Goal: Find specific page/section: Find specific page/section

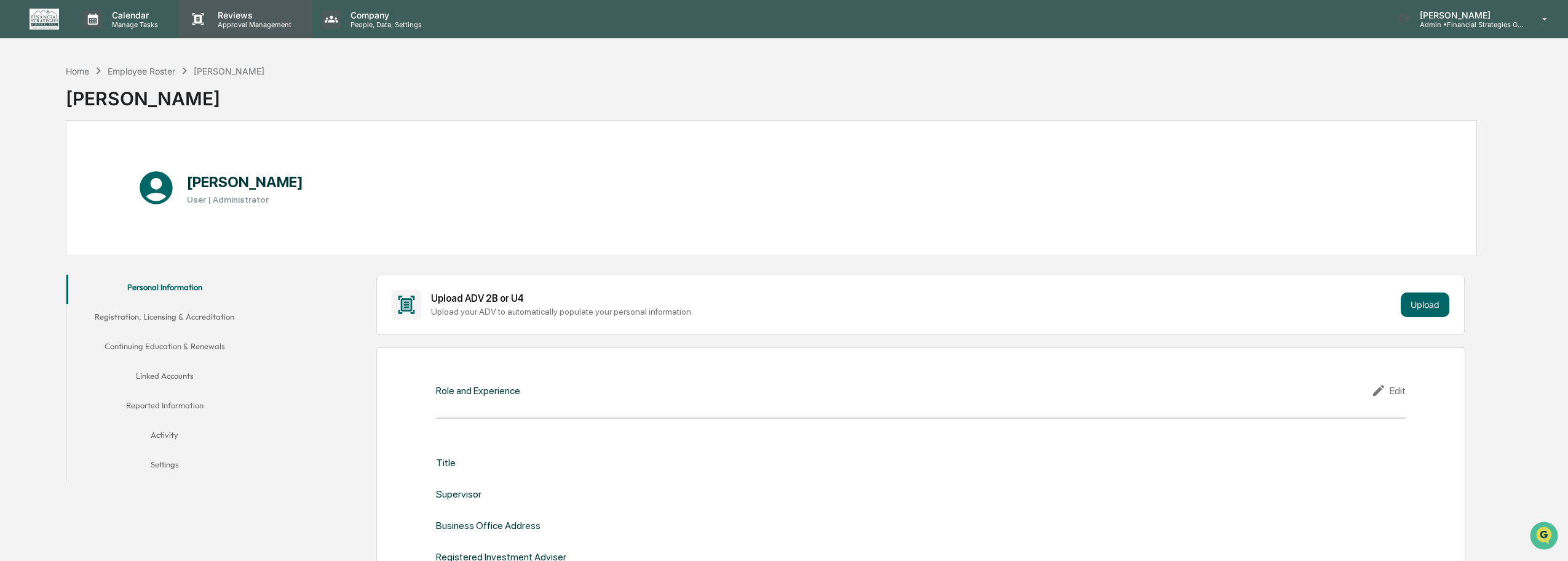
click at [258, 20] on p "Approval Management" at bounding box center [253, 24] width 90 height 8
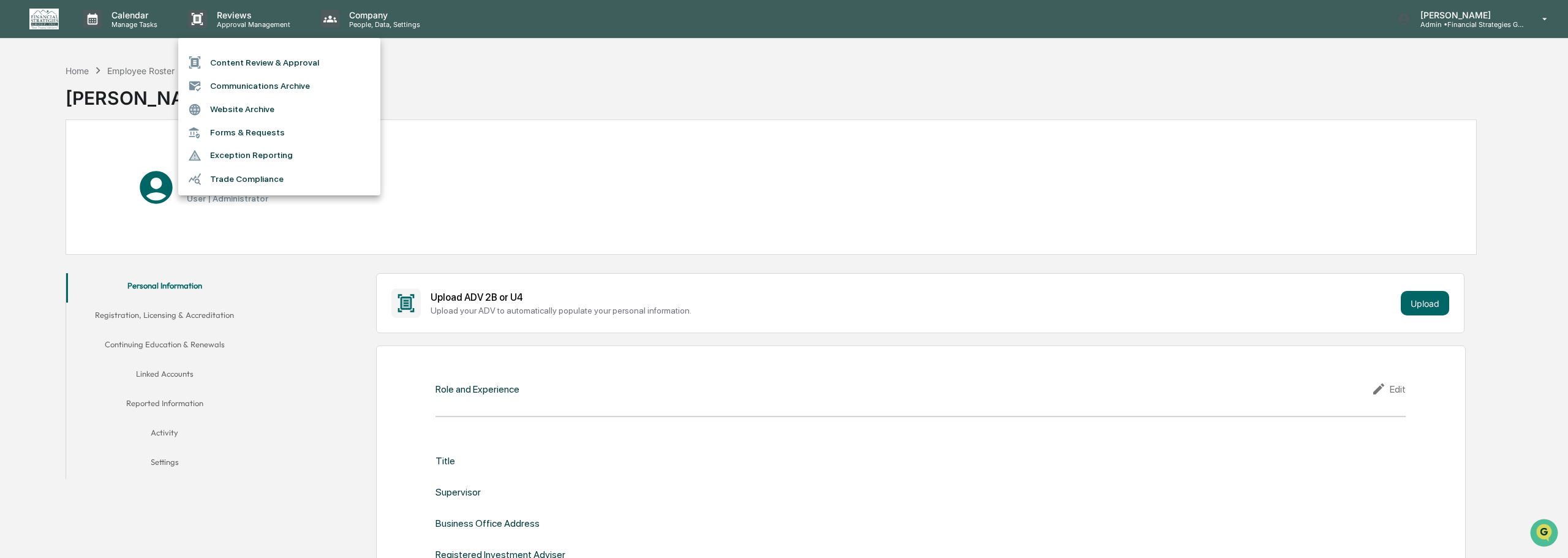
click at [259, 183] on li "Trade Compliance" at bounding box center [279, 179] width 202 height 23
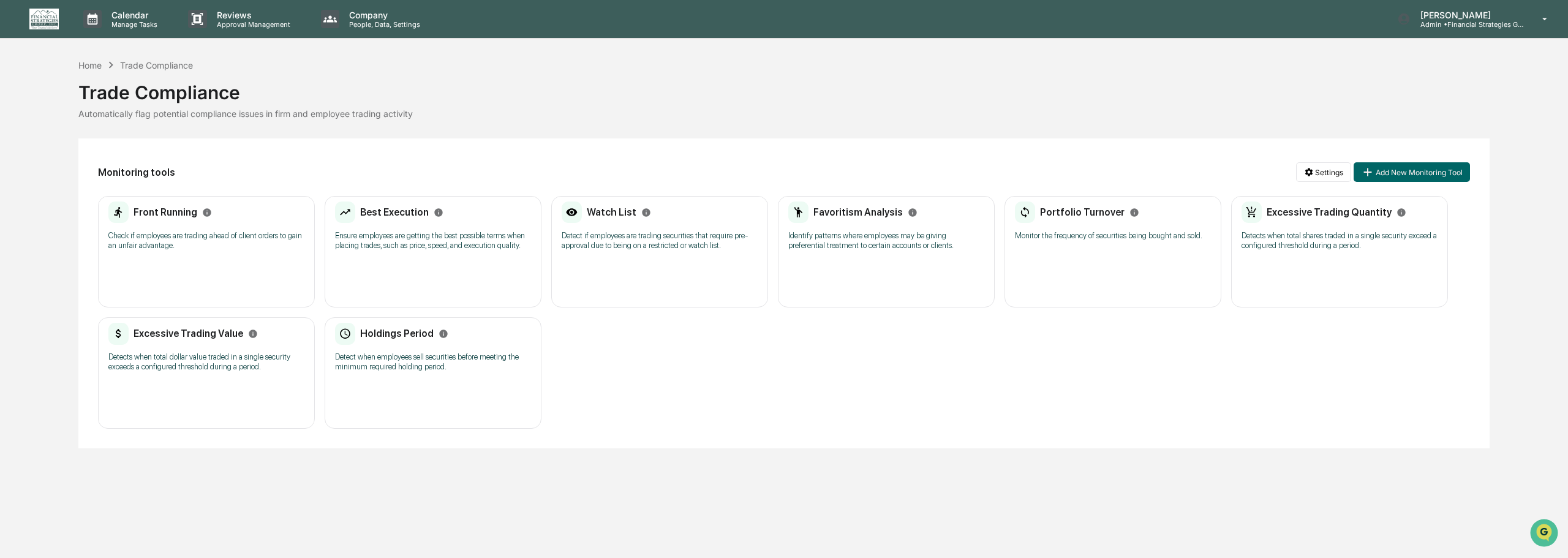
click at [377, 325] on div "Holdings Period" at bounding box center [392, 334] width 113 height 22
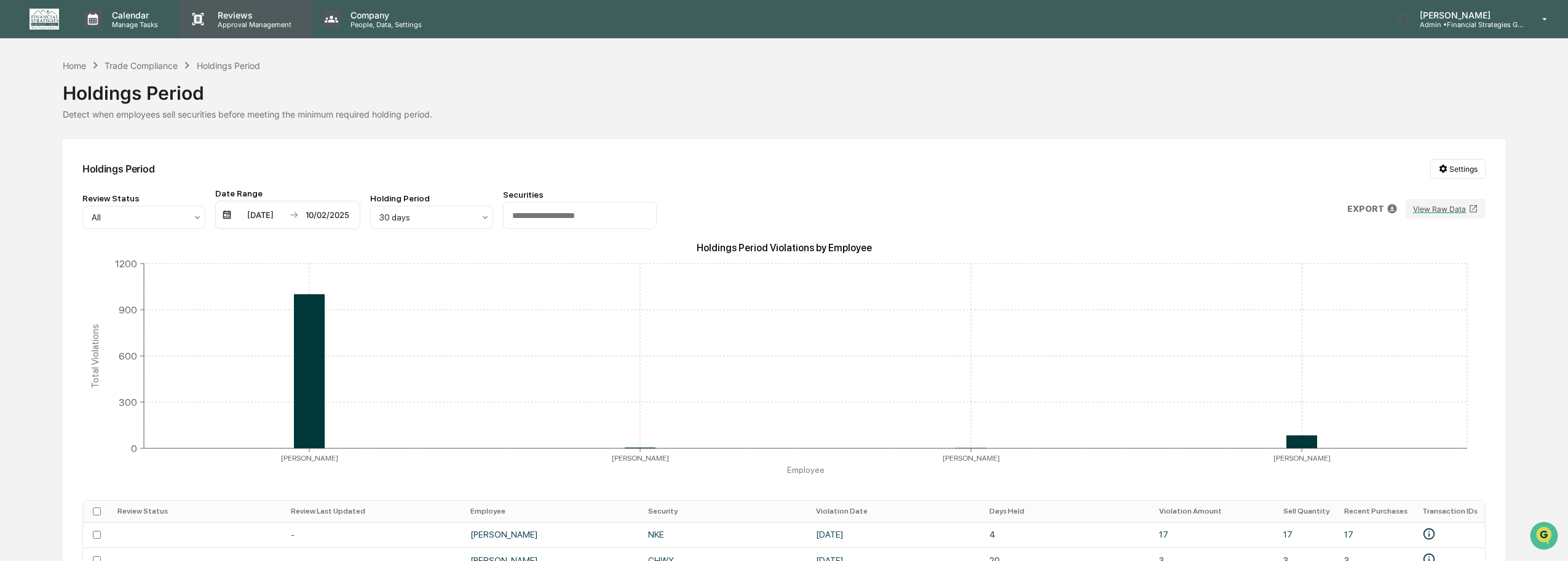
click at [268, 16] on p "Reviews" at bounding box center [253, 15] width 90 height 10
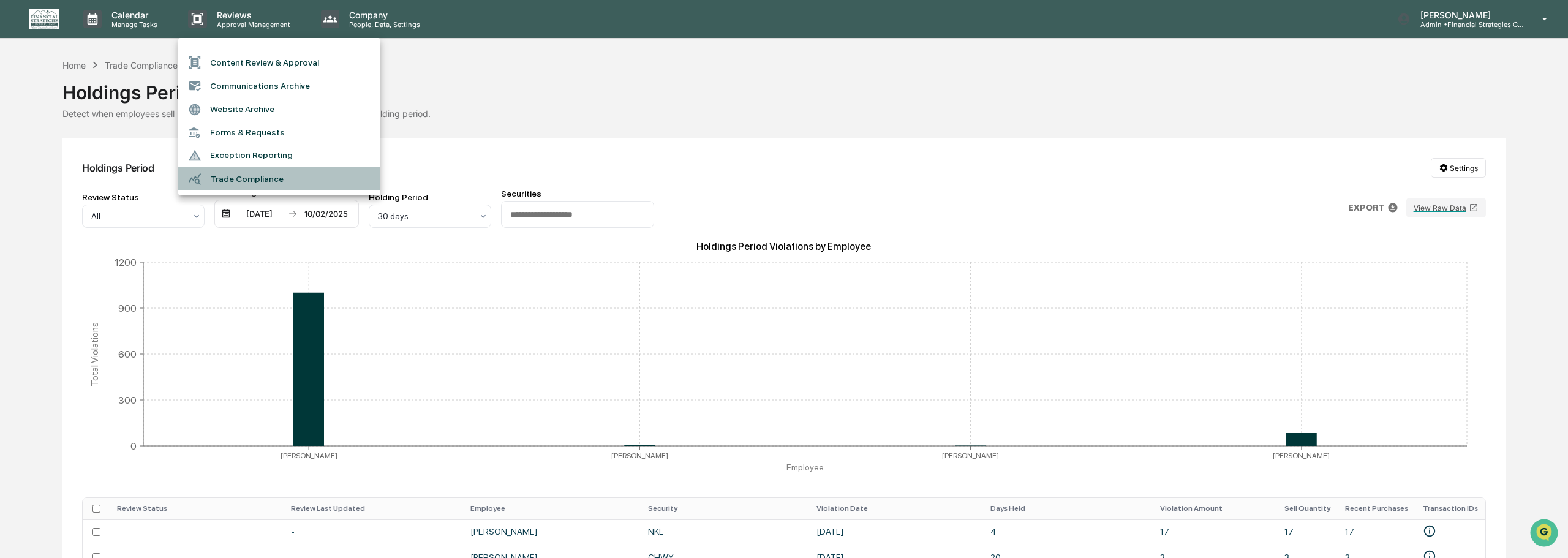
click at [250, 175] on li "Trade Compliance" at bounding box center [279, 179] width 202 height 23
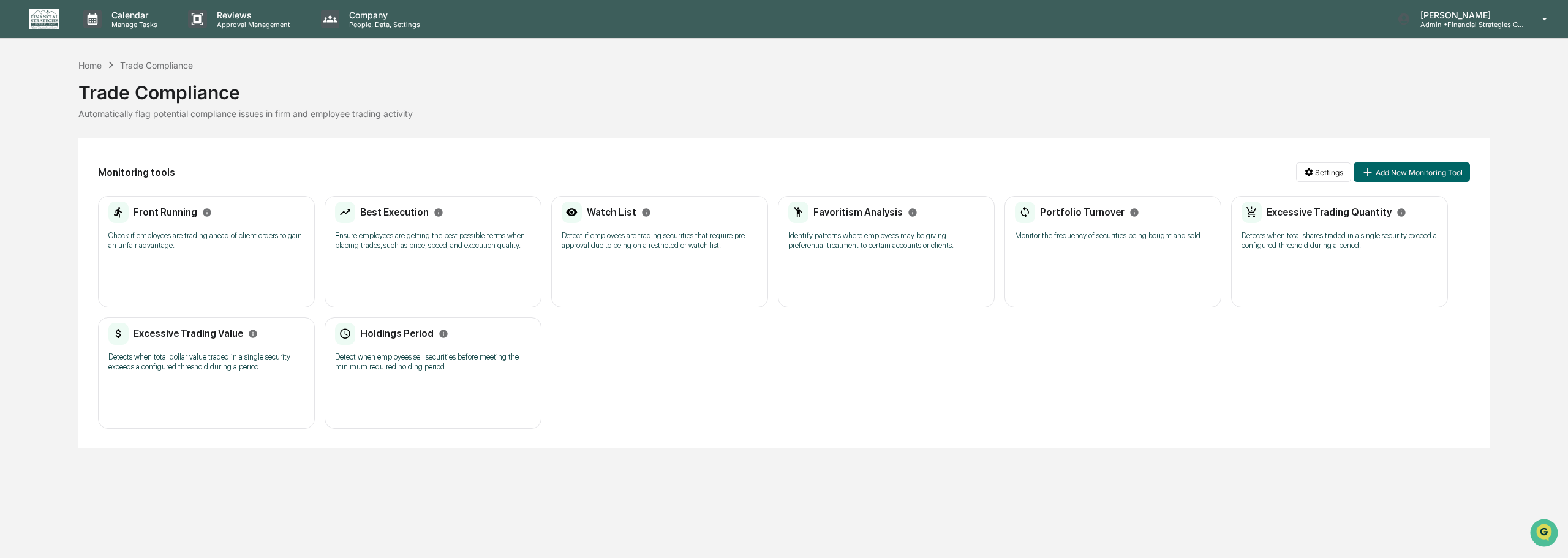
click at [1072, 209] on h2 "Portfolio Turnover" at bounding box center [1082, 212] width 84 height 12
click at [1072, 239] on p "Monitor the frequency of securities being bought and sold." at bounding box center [1113, 235] width 196 height 10
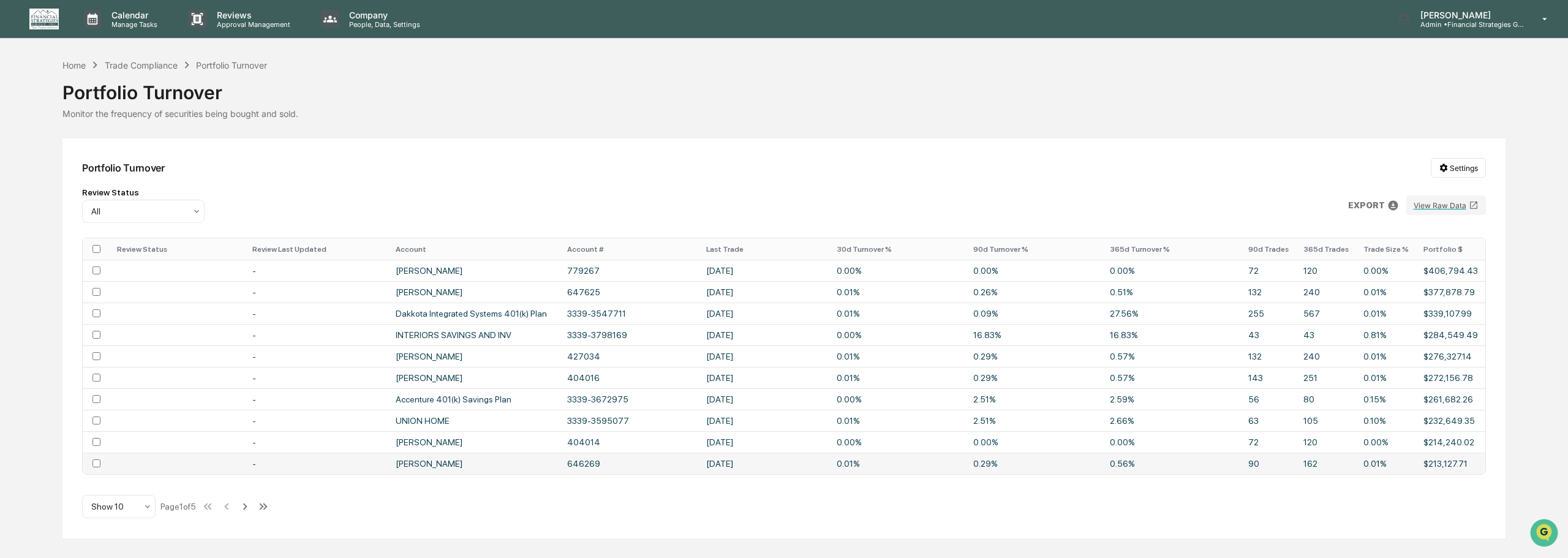
click at [437, 461] on td "[PERSON_NAME]" at bounding box center [474, 463] width 172 height 21
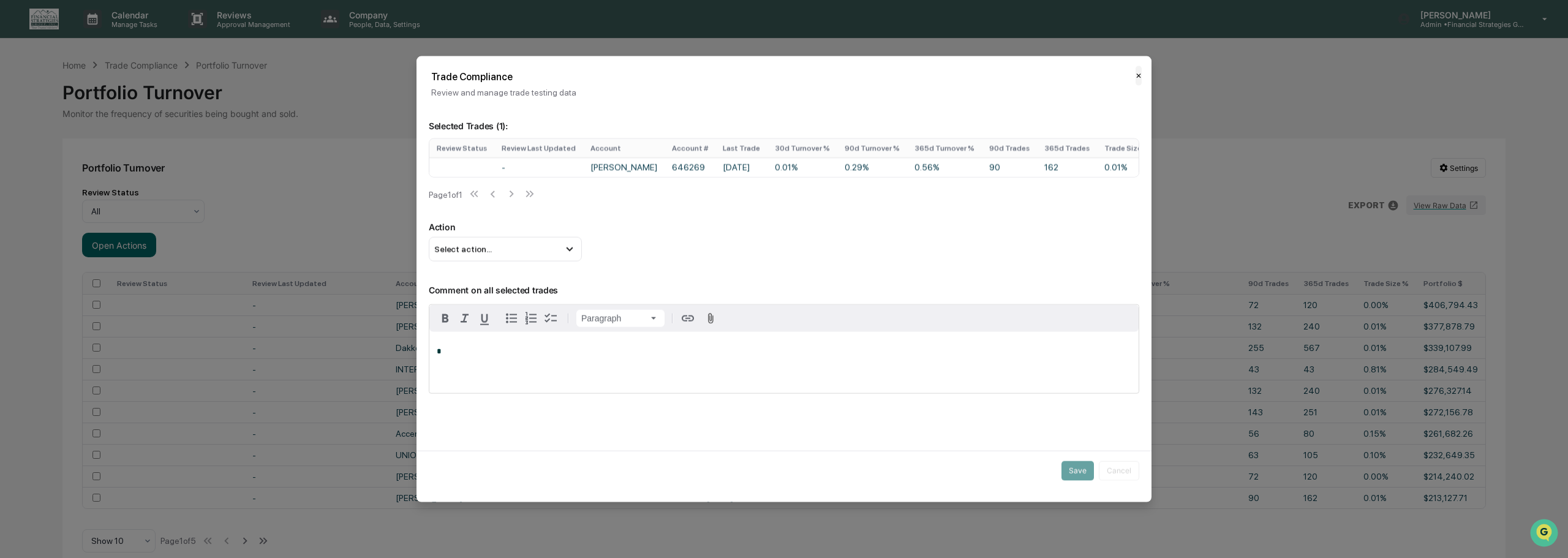
click at [1135, 71] on button "✕" at bounding box center [1138, 75] width 6 height 19
